Goal: Find specific page/section

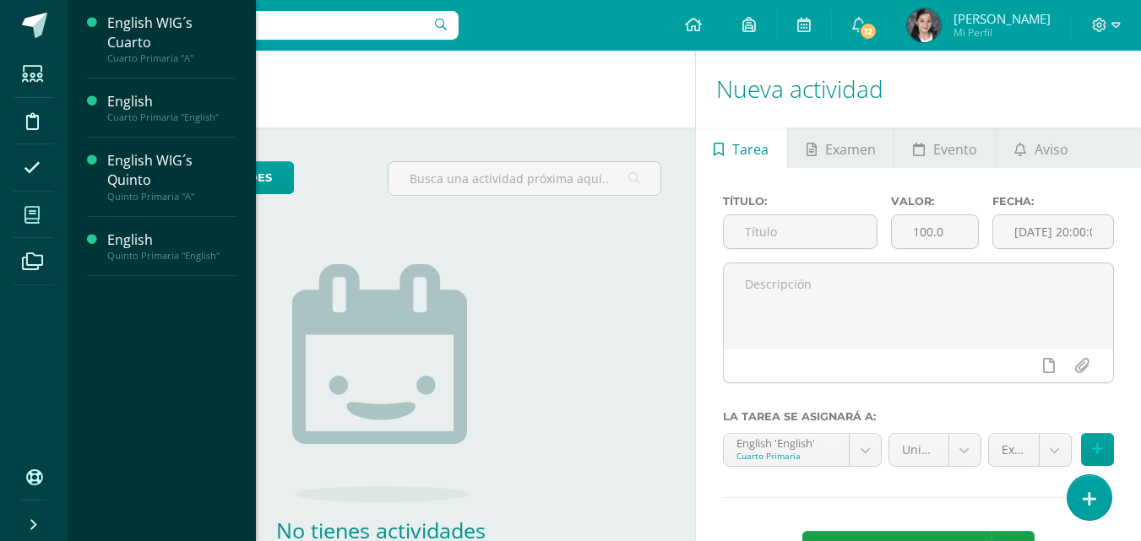
click at [40, 200] on span at bounding box center [33, 215] width 38 height 38
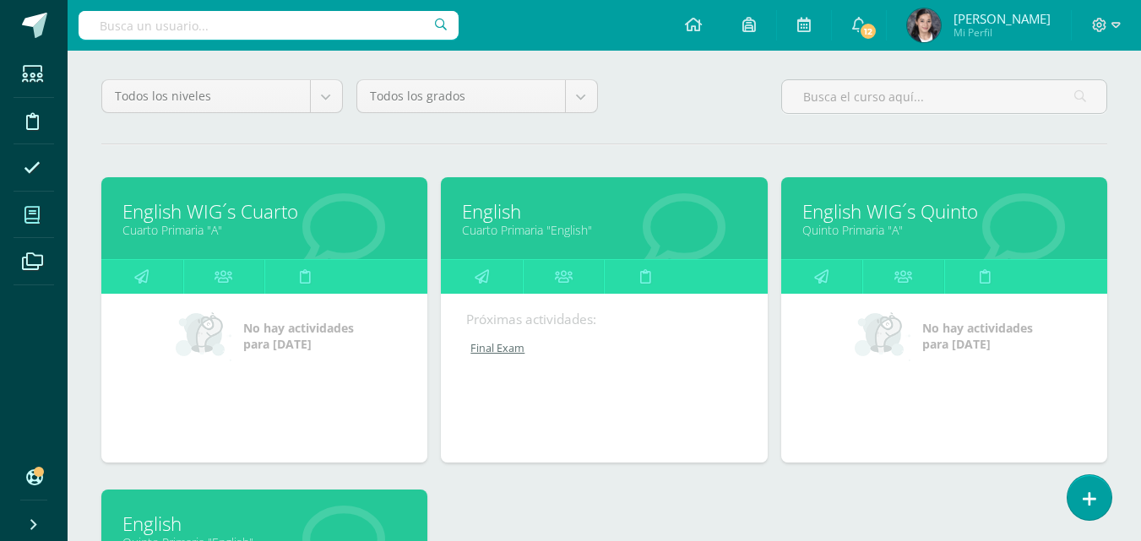
scroll to position [169, 0]
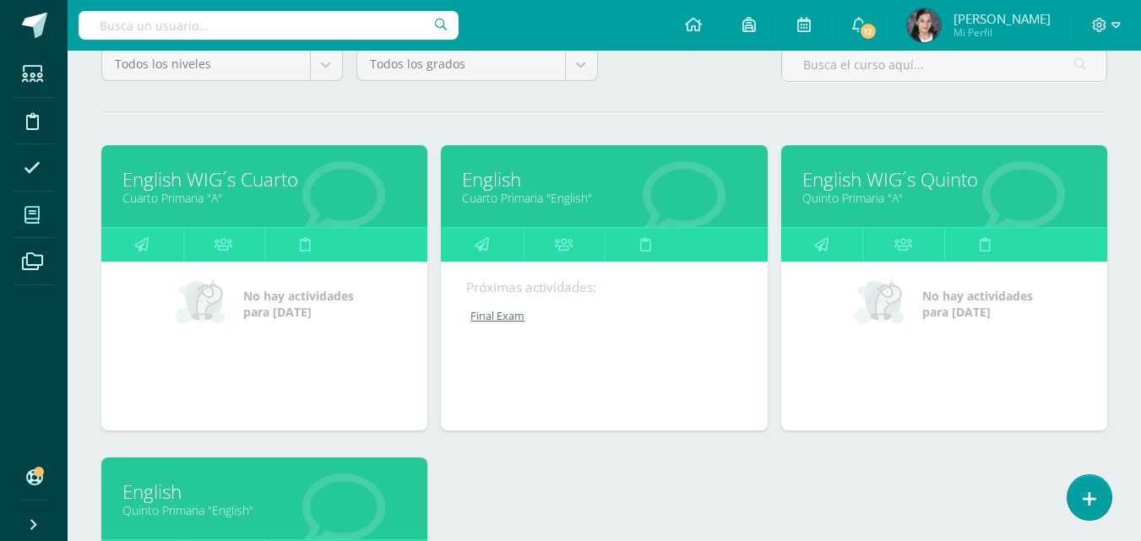
click at [486, 181] on link "English" at bounding box center [604, 179] width 284 height 26
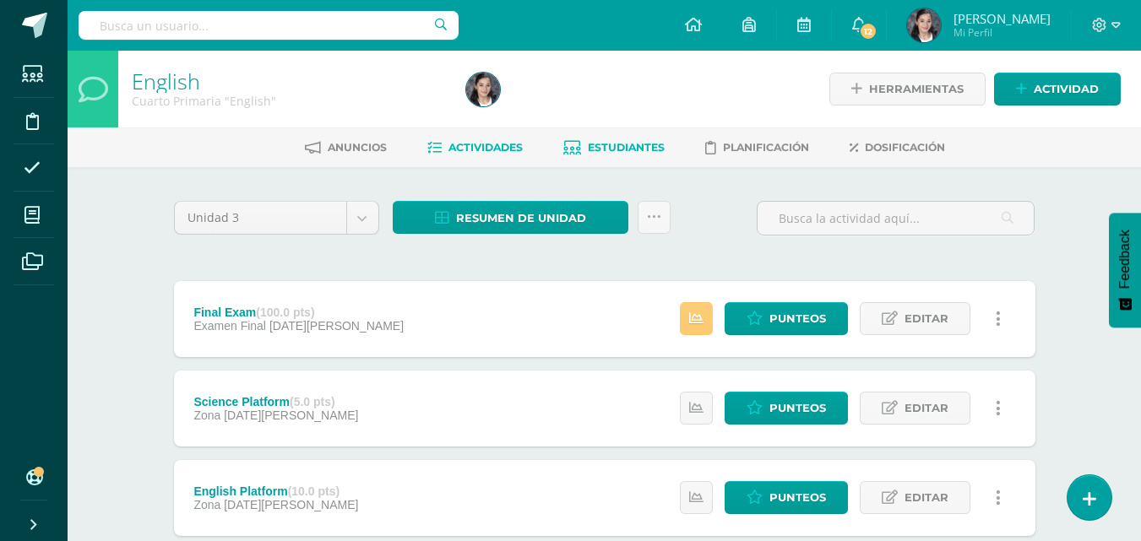
click at [623, 157] on link "Estudiantes" at bounding box center [613, 147] width 101 height 27
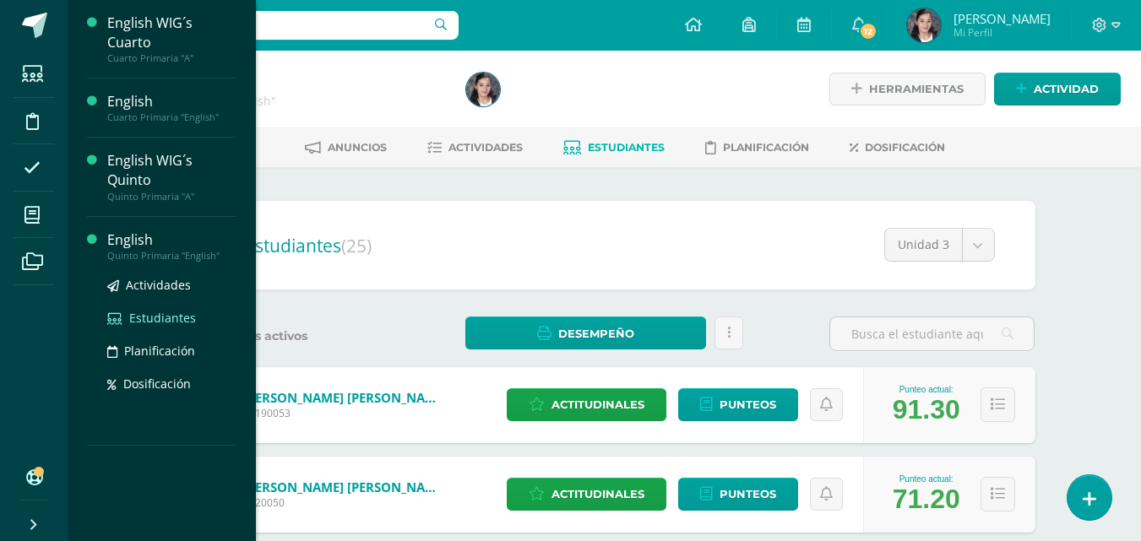
click at [158, 308] on link "Estudiantes" at bounding box center [171, 317] width 128 height 19
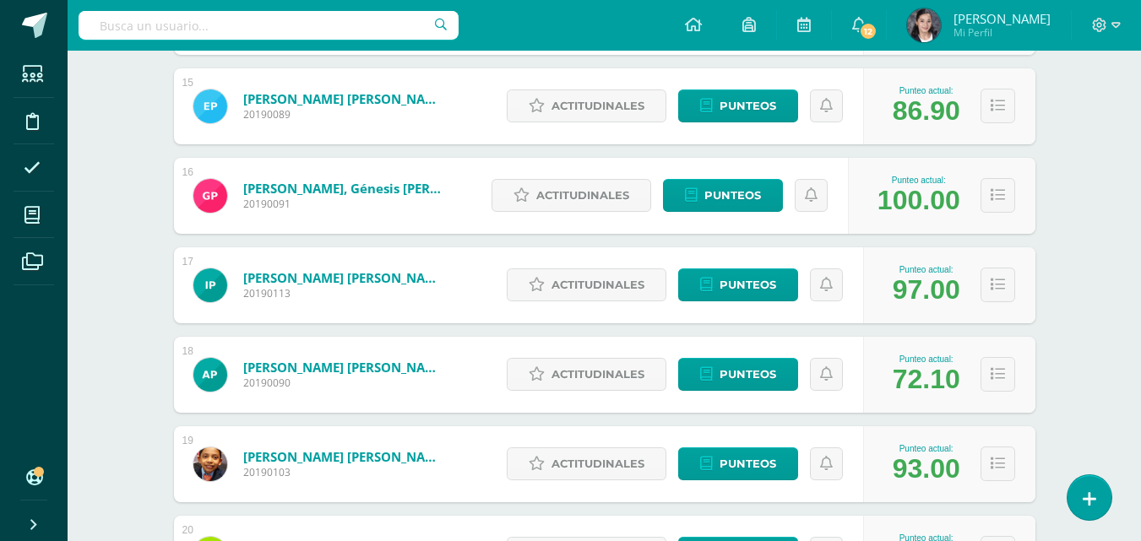
scroll to position [1646, 0]
